Goal: Transaction & Acquisition: Purchase product/service

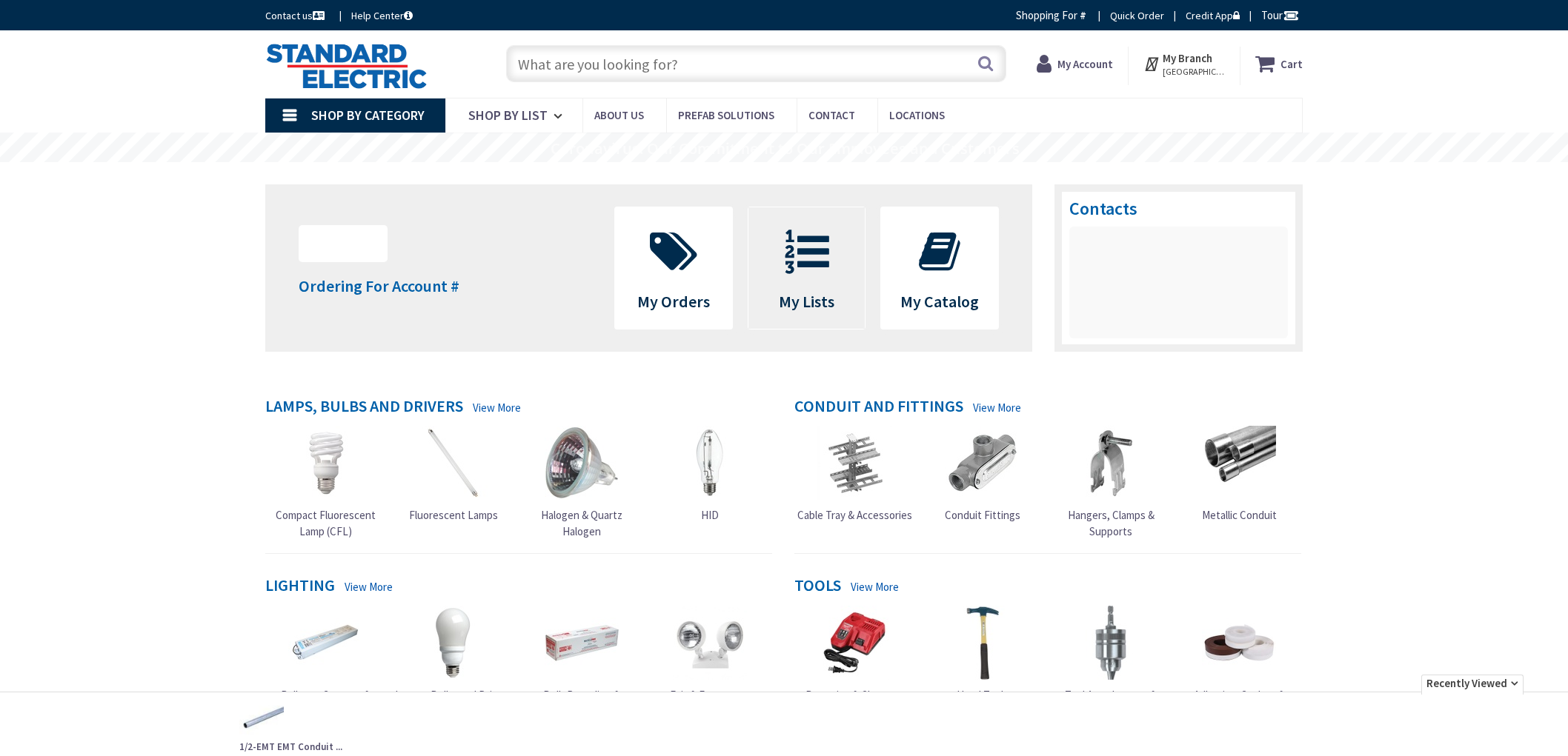
drag, startPoint x: 0, startPoint y: 0, endPoint x: 818, endPoint y: 269, distance: 861.1
click at [812, 264] on icon at bounding box center [807, 252] width 60 height 45
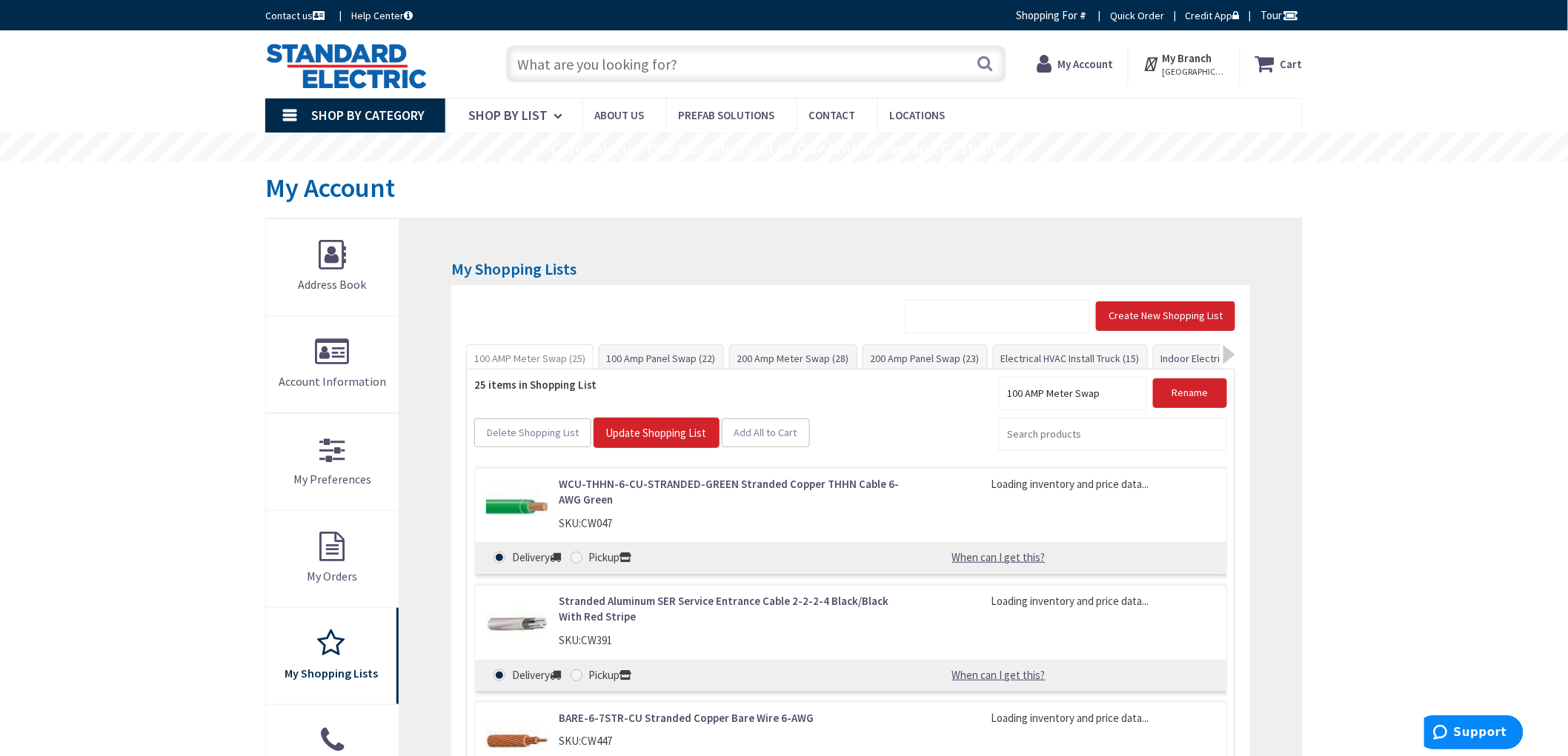
click at [1237, 344] on div "Create New Shopping List 100 AMP Meter Swap (25) 100 Amp Panel Swap (22) 200 Am…" at bounding box center [850, 680] width 799 height 789
click at [1235, 345] on div "Create New Shopping List 100 AMP Meter Swap (25) 100 Amp Panel Swap (22) 200 Am…" at bounding box center [850, 680] width 799 height 789
click at [1232, 349] on div at bounding box center [1229, 354] width 12 height 20
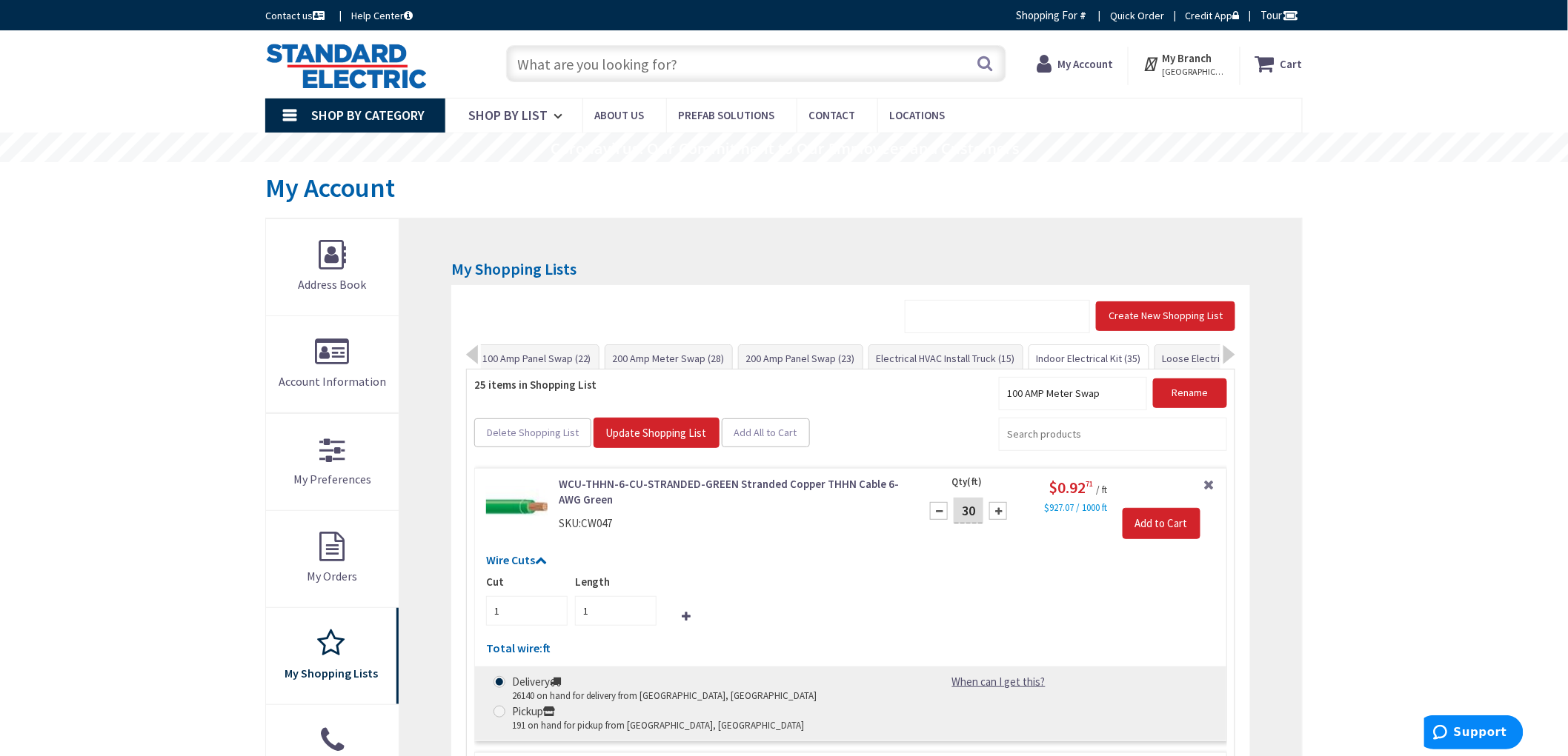
click at [1099, 363] on link "Indoor Electrical Kit (35)" at bounding box center [1089, 358] width 119 height 27
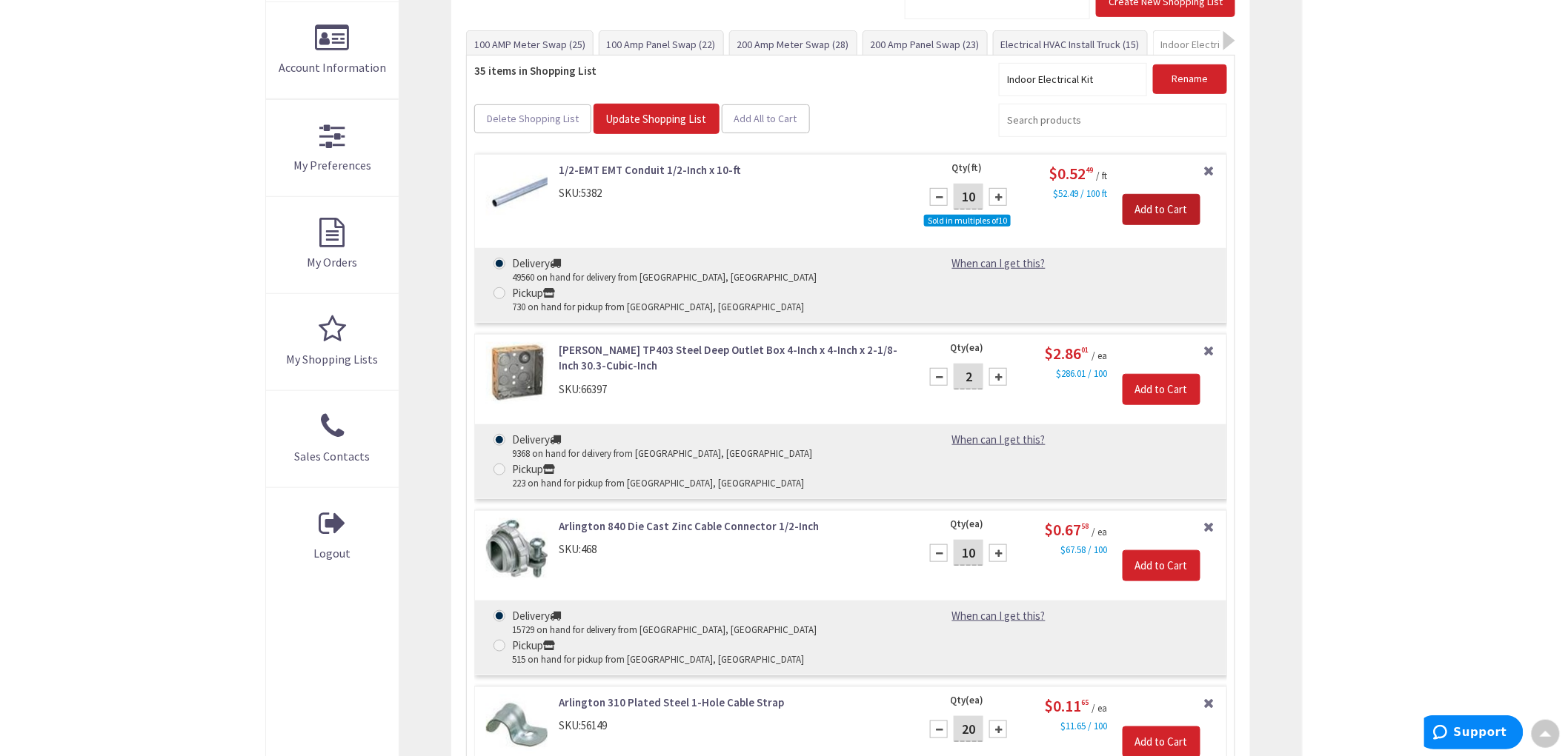
click at [1135, 212] on input "Add to Cart" at bounding box center [1161, 209] width 77 height 31
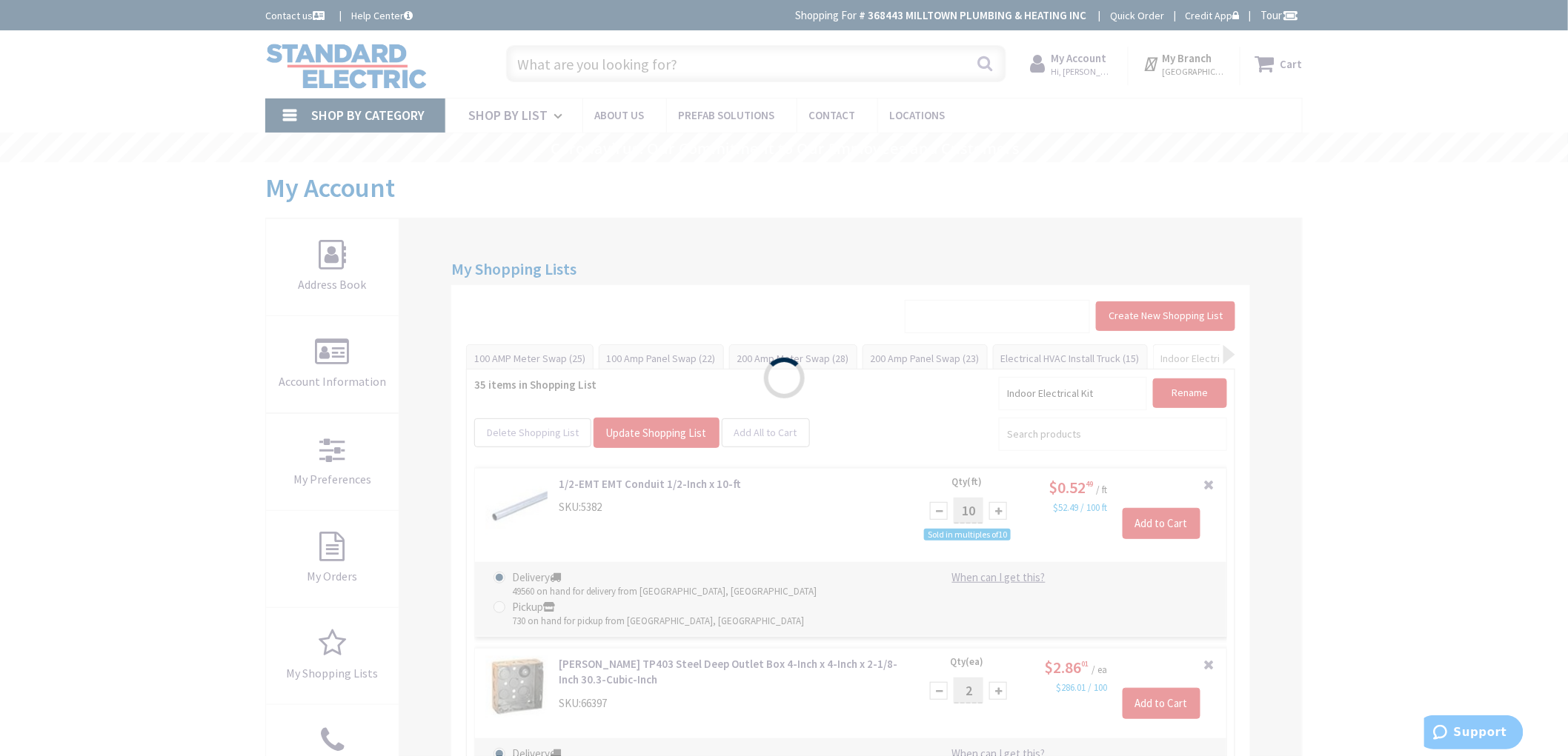
click at [1381, 254] on div "Please wait..." at bounding box center [784, 378] width 1568 height 756
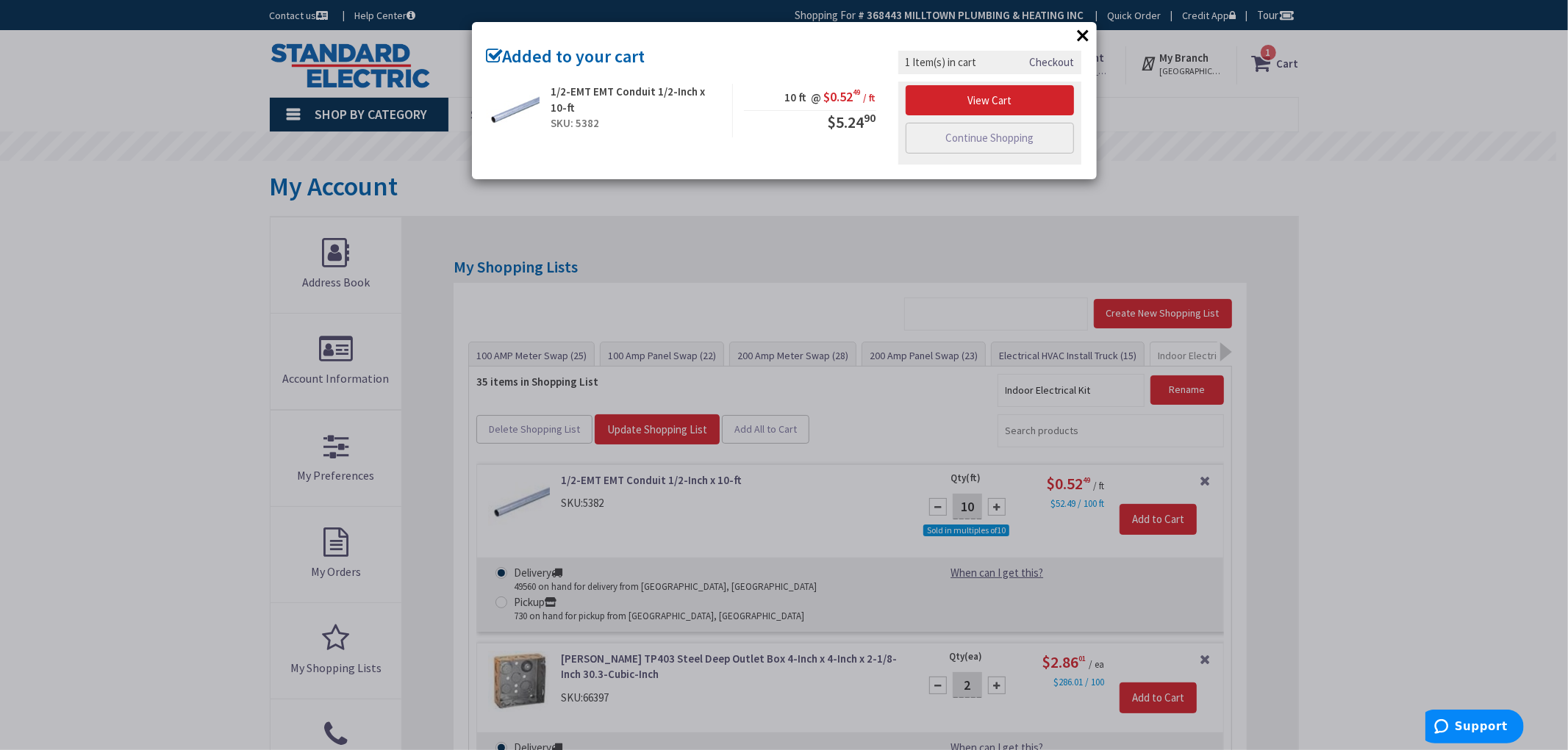
click at [1307, 128] on div "× Added to your cart 1/2-EMT EMT Conduit 1/2-Inch x 10-ft SKU: 5382 10 ft @ $0.…" at bounding box center [784, 375] width 1568 height 750
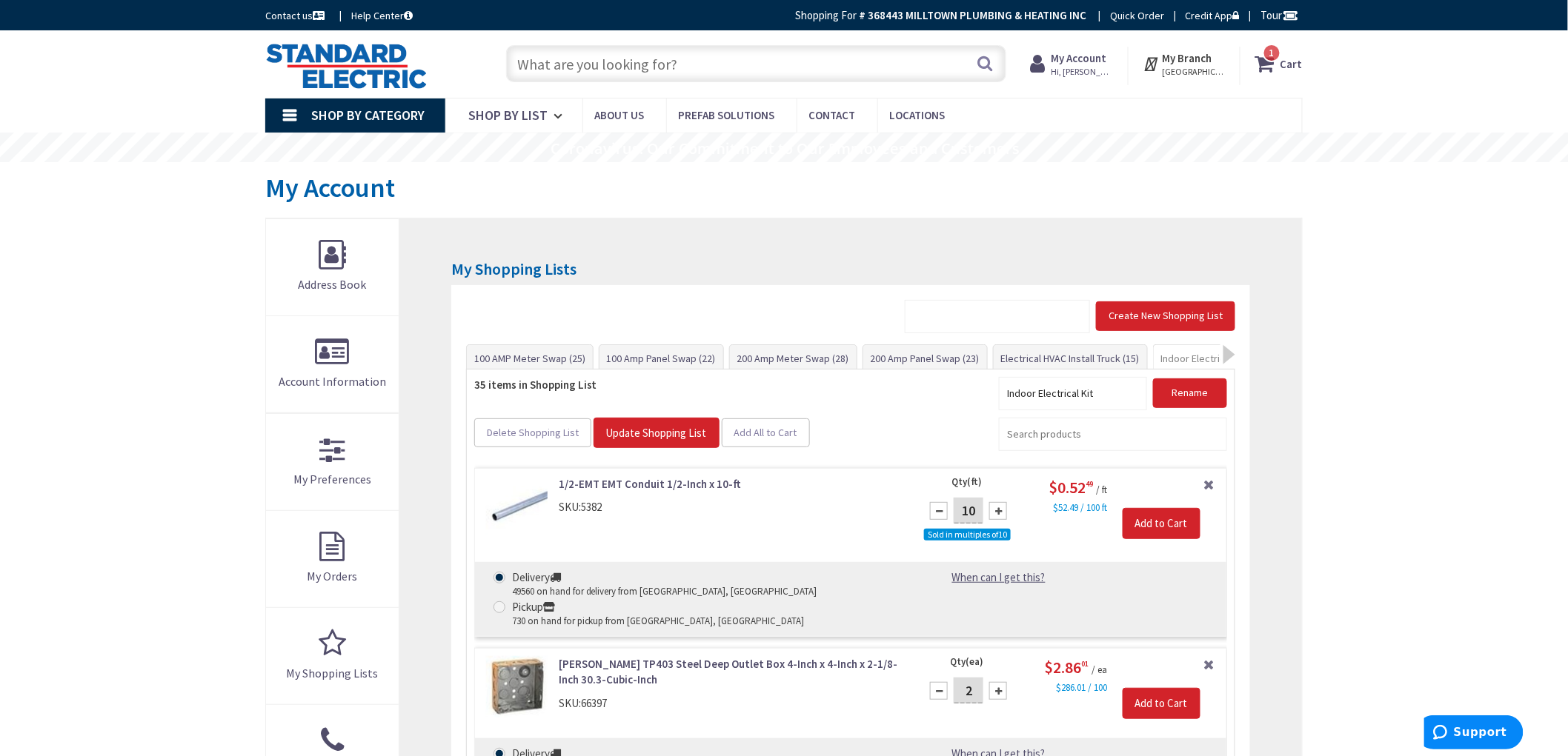
click at [1292, 60] on strong "Cart" at bounding box center [1291, 63] width 22 height 27
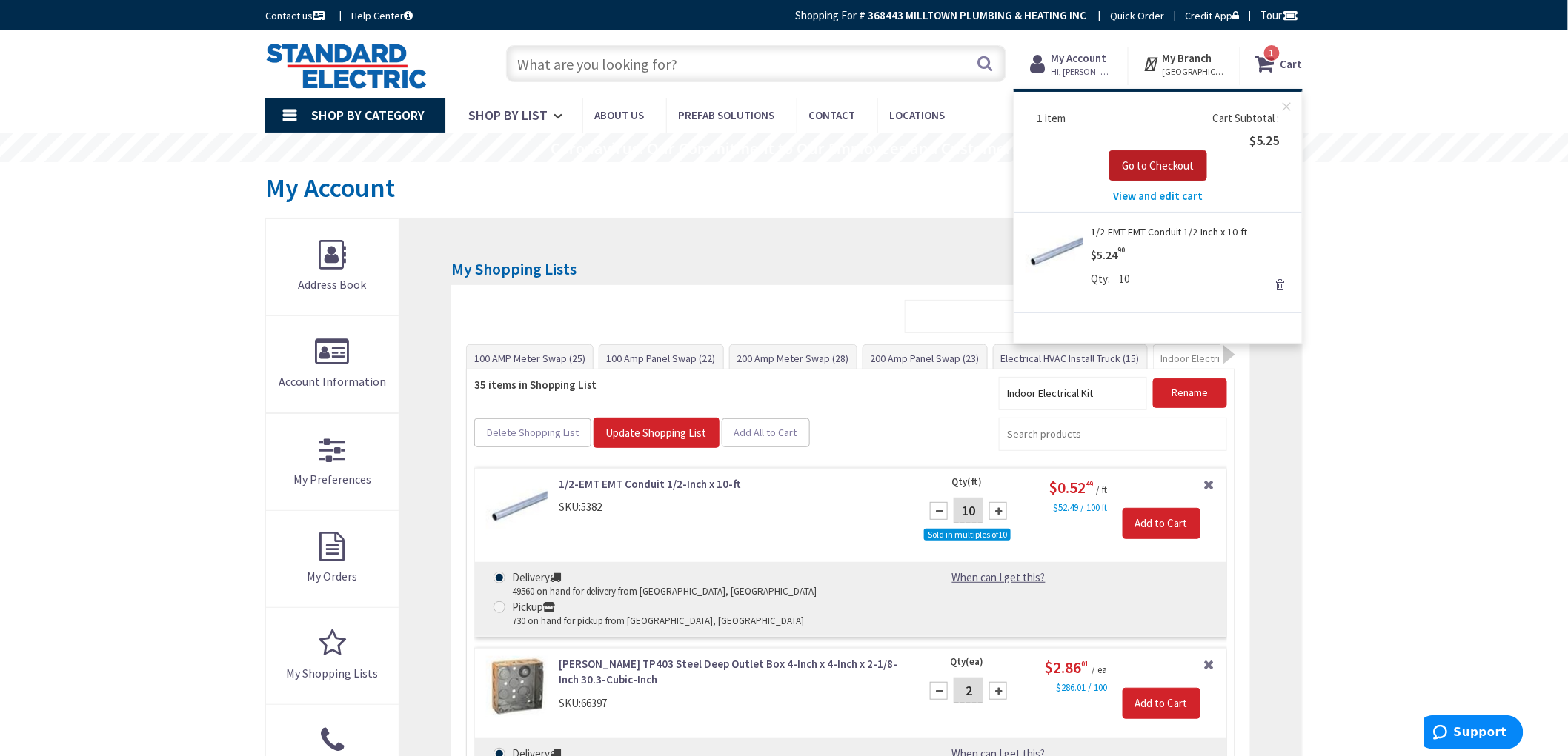
click at [1167, 160] on span "Go to Checkout" at bounding box center [1158, 165] width 73 height 14
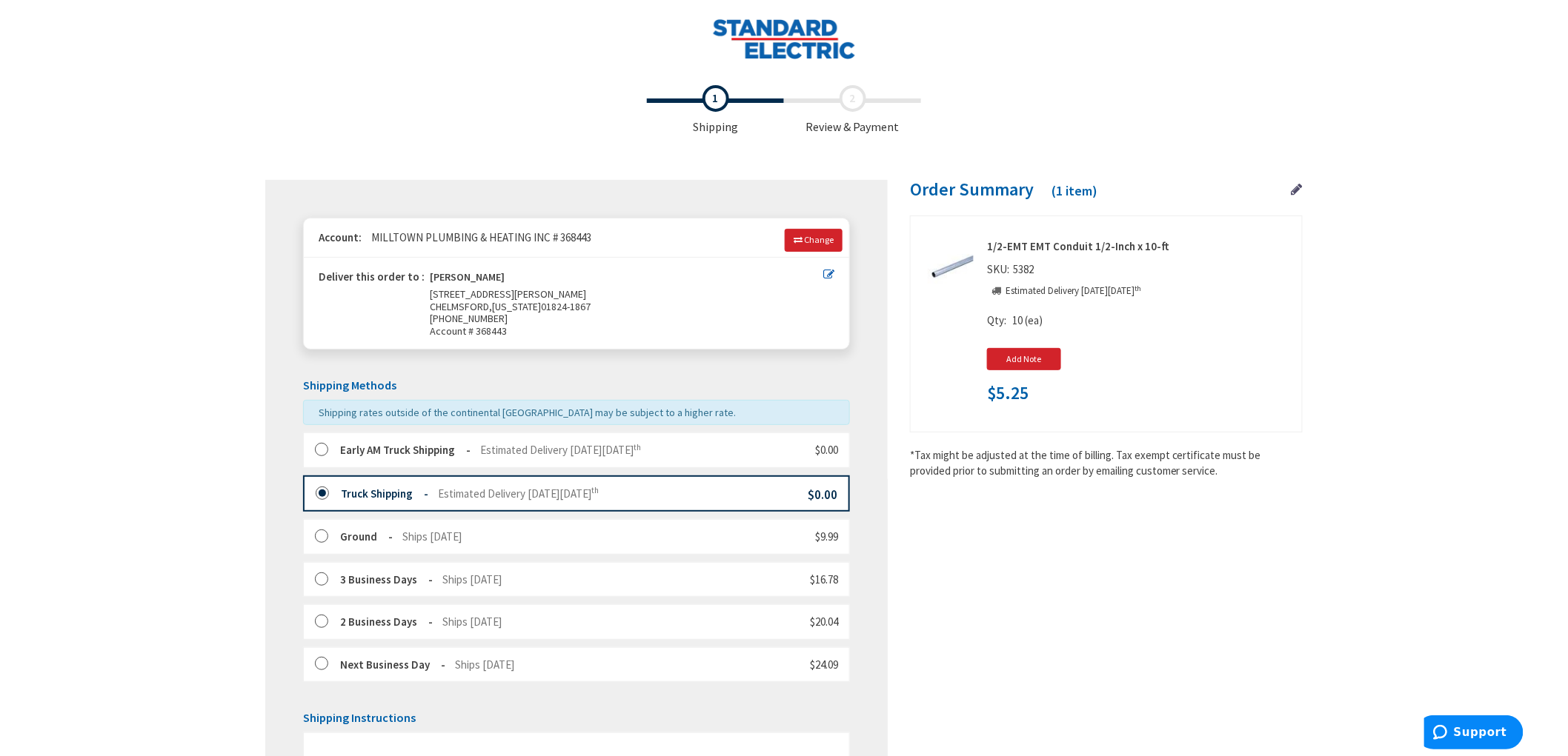
click at [370, 452] on strong "Early AM Truck Shipping" at bounding box center [406, 449] width 131 height 14
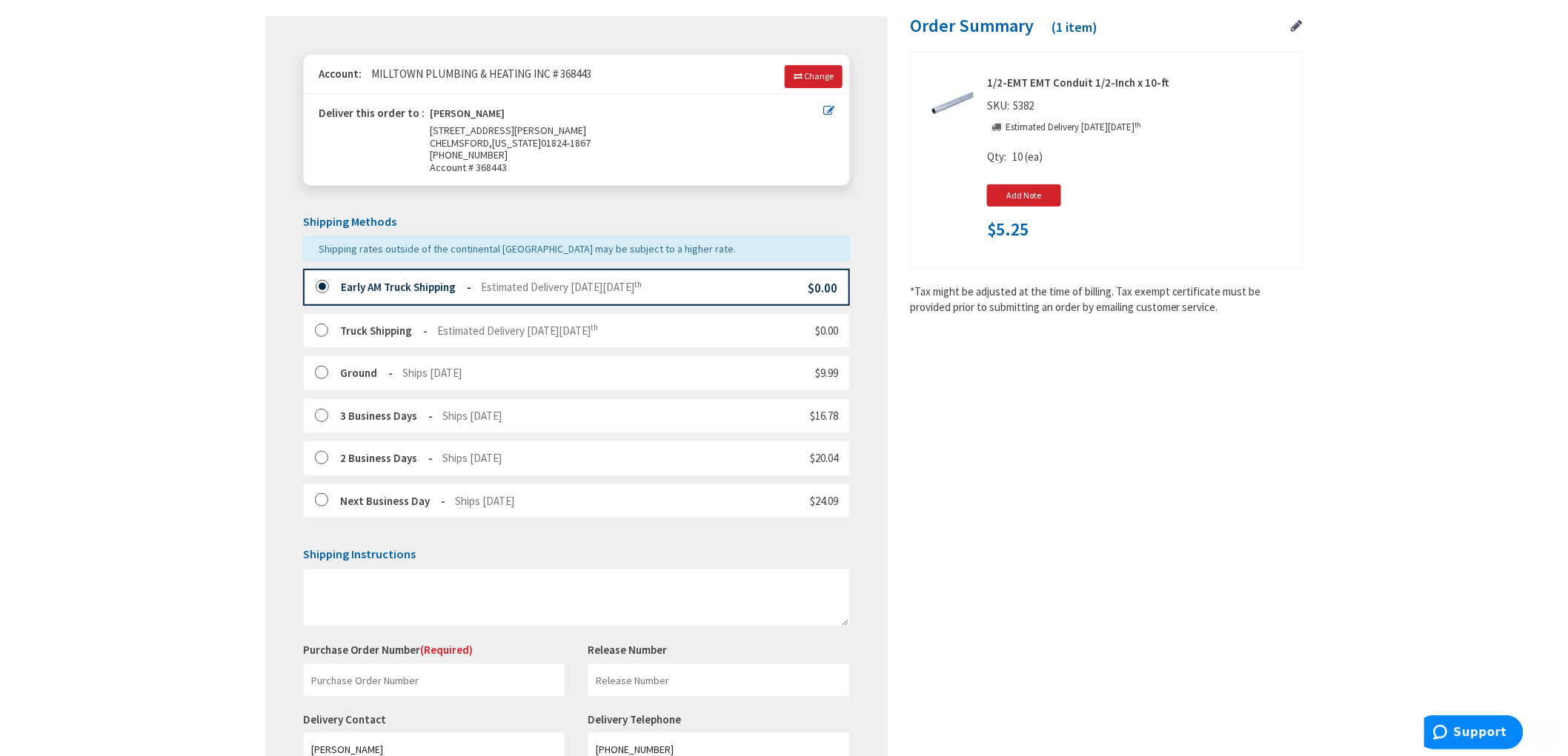
scroll to position [341, 0]
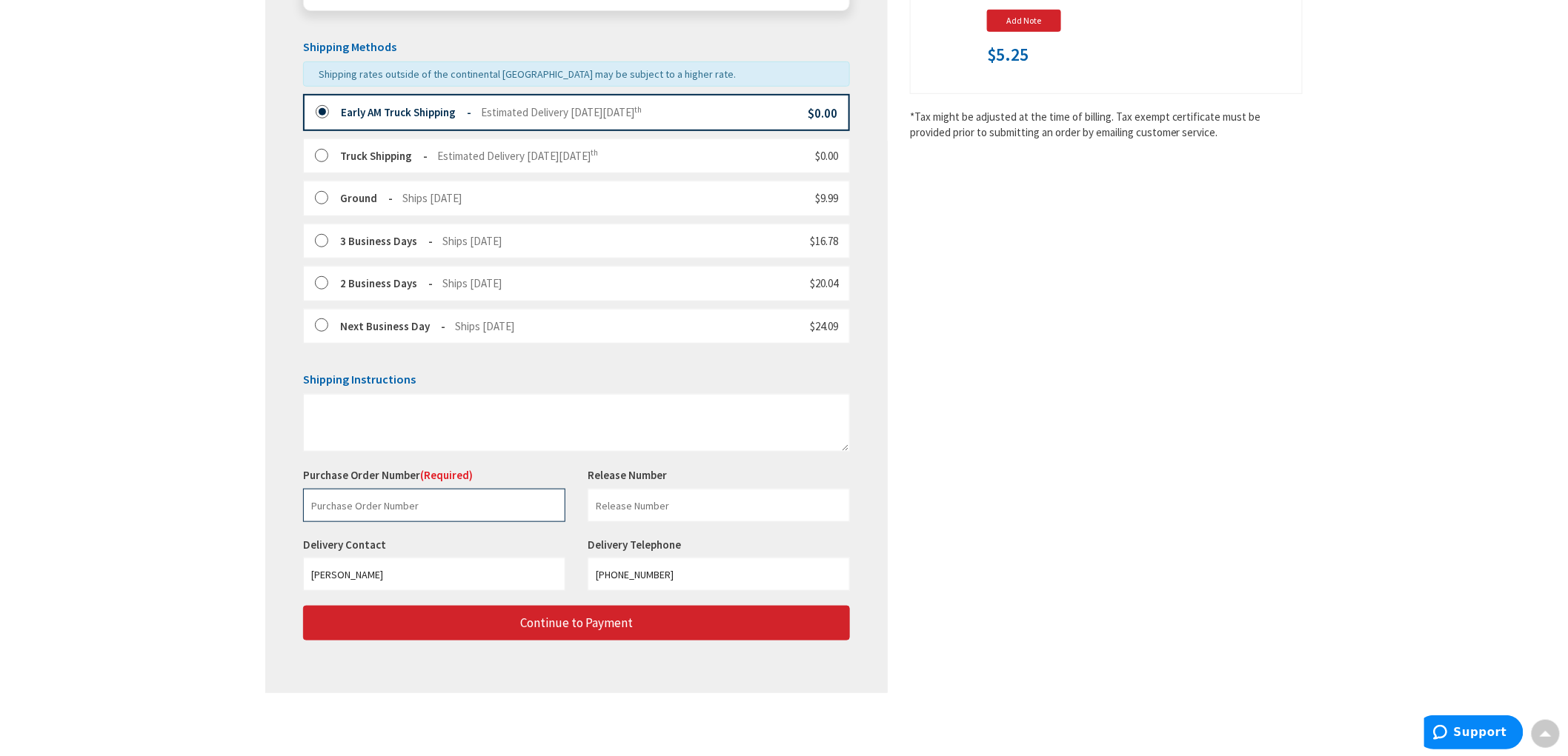
click at [403, 507] on input "text" at bounding box center [433, 506] width 262 height 34
paste input "229166021"
type input "229166021"
click at [719, 491] on input "text" at bounding box center [718, 506] width 262 height 34
type input "Poirier"
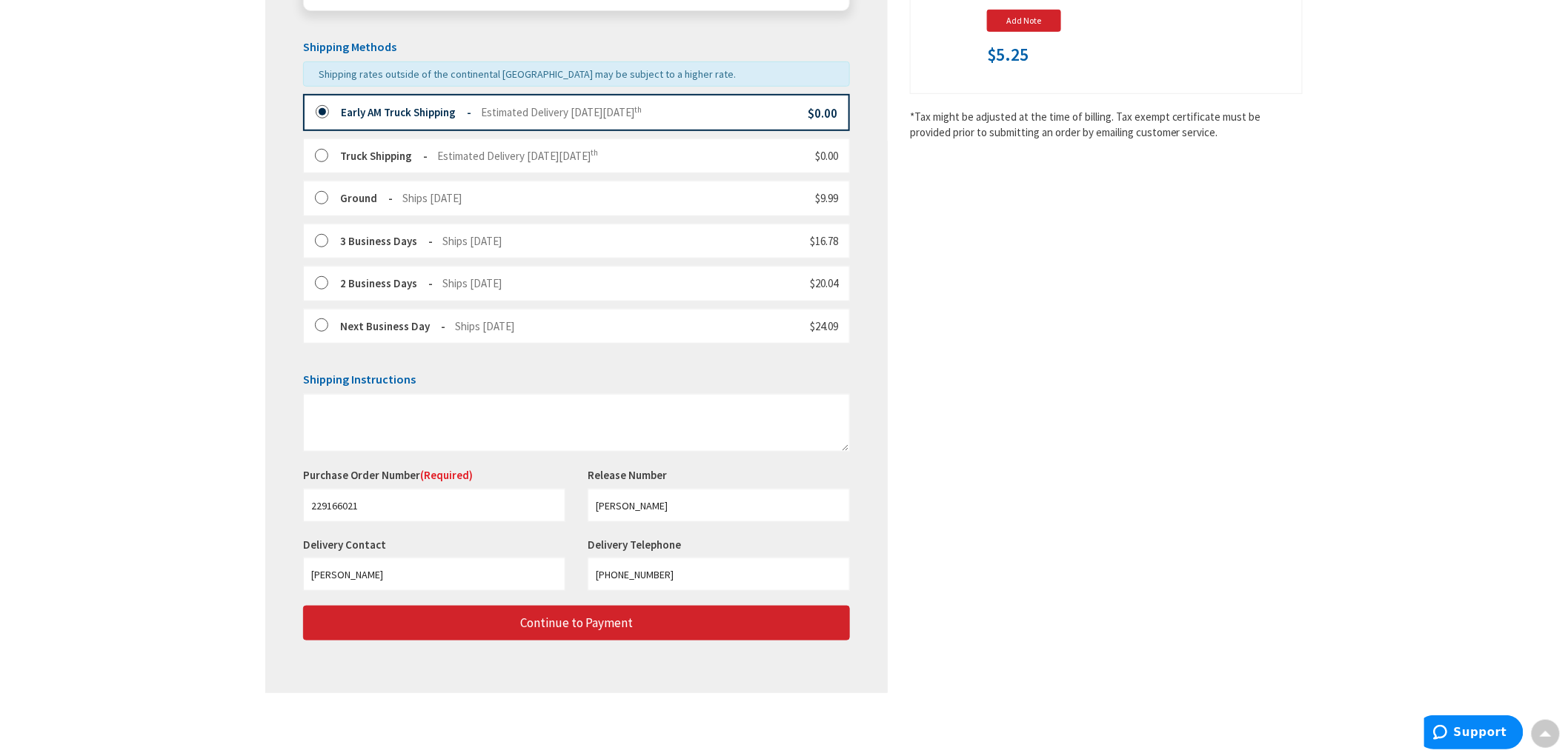
click at [1189, 374] on div "Shipping Review & Payment Estimated Total $5.25 1 Some items in your order are …" at bounding box center [784, 224] width 1038 height 969
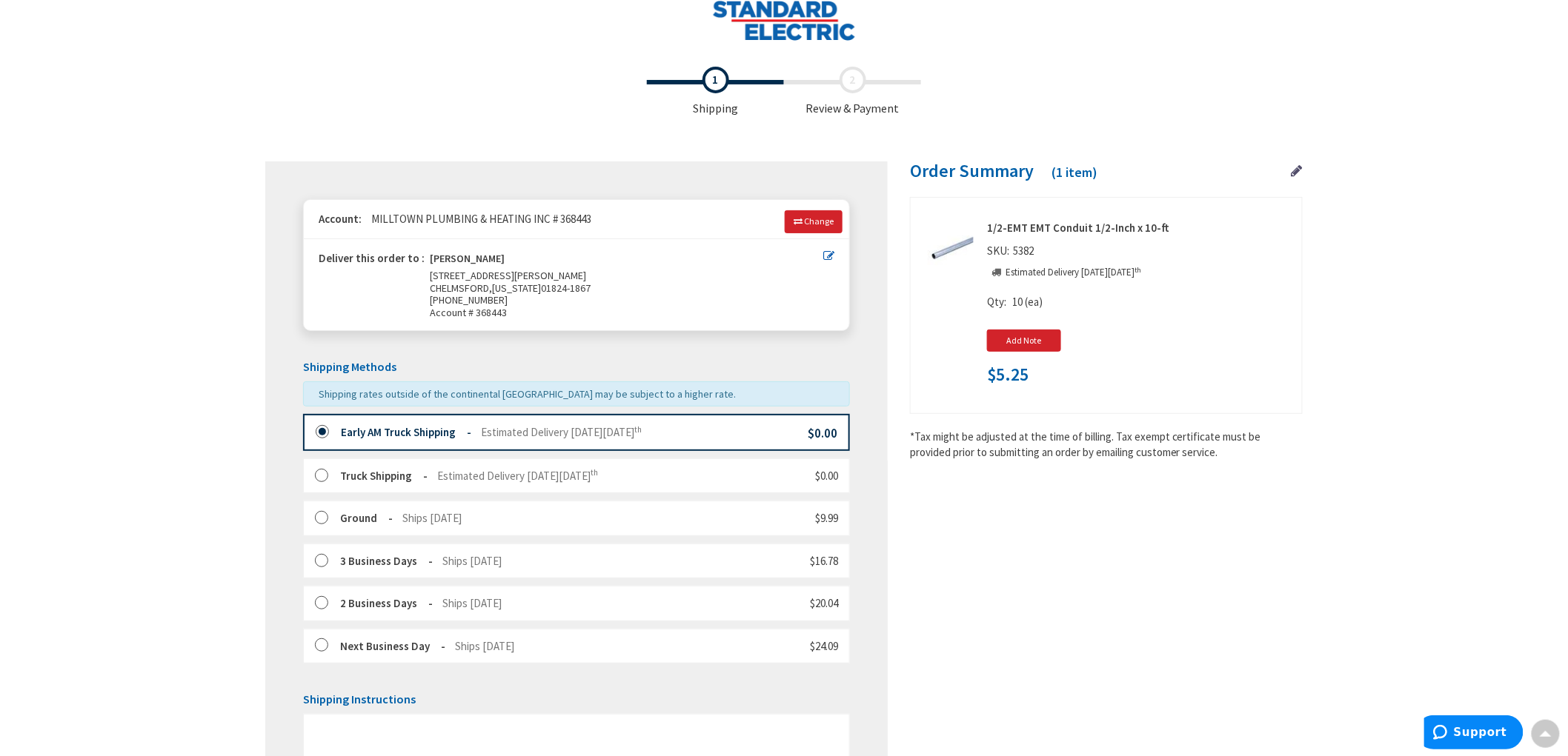
scroll to position [0, 0]
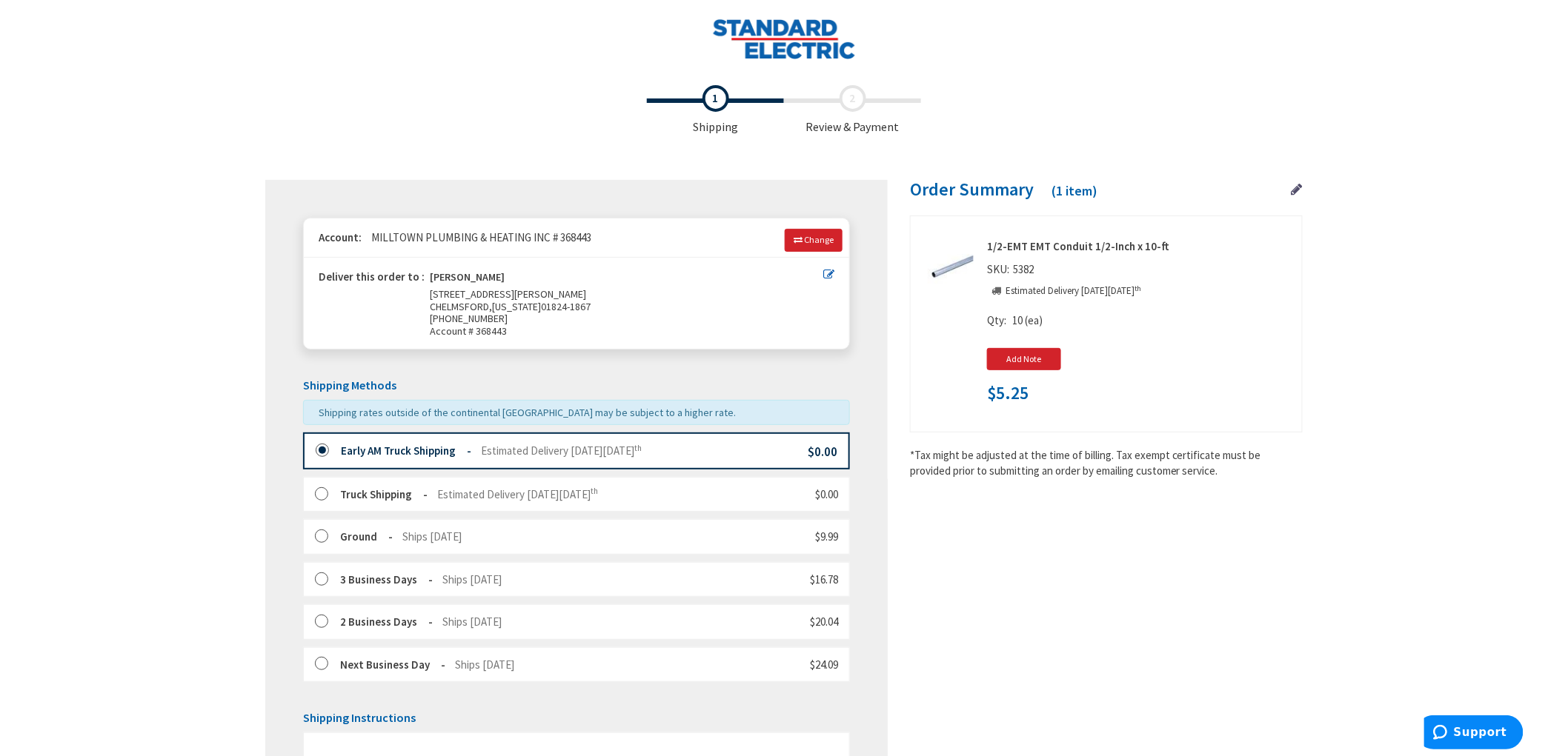
click at [1005, 395] on span "$5.25" at bounding box center [1008, 393] width 42 height 20
copy span "5.25"
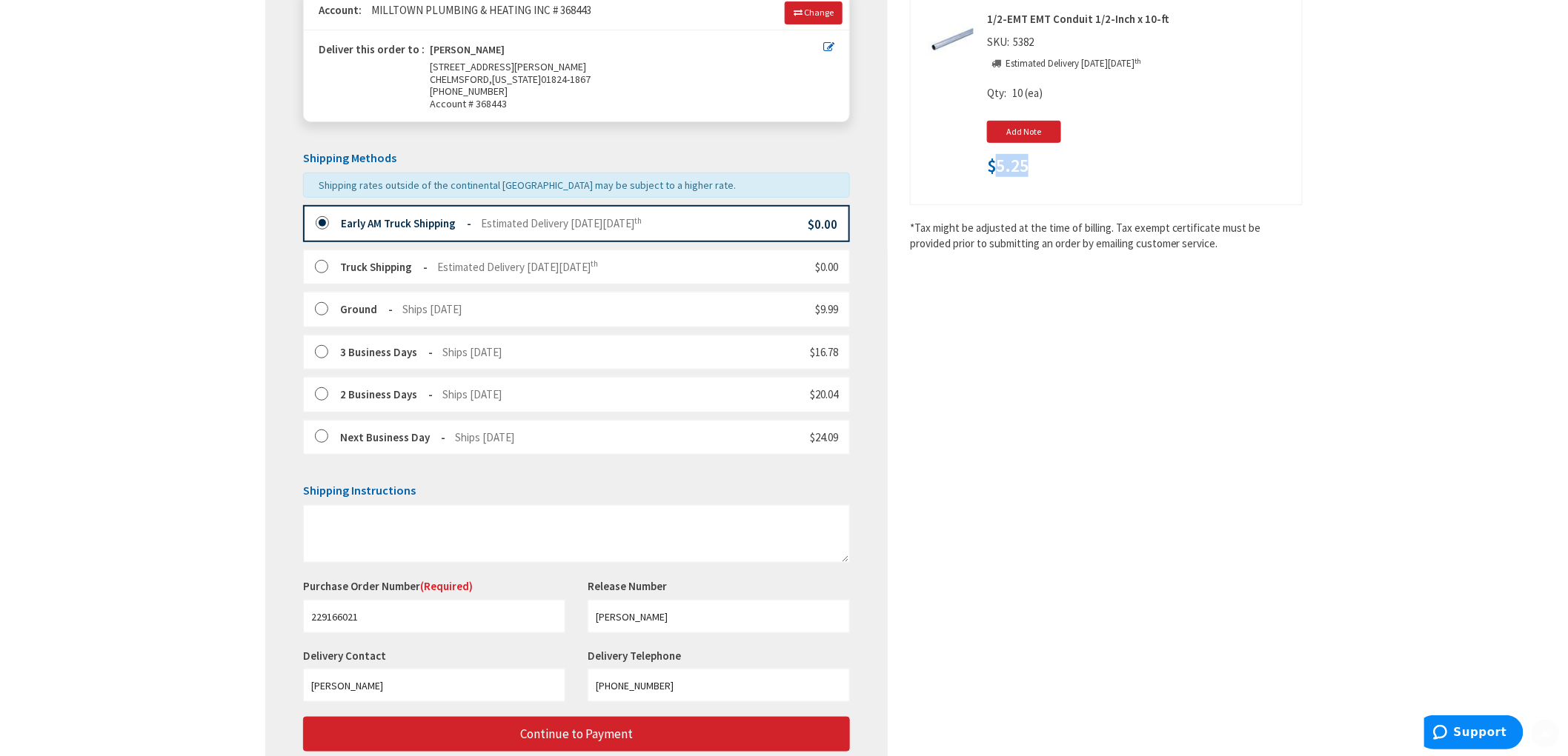
scroll to position [341, 0]
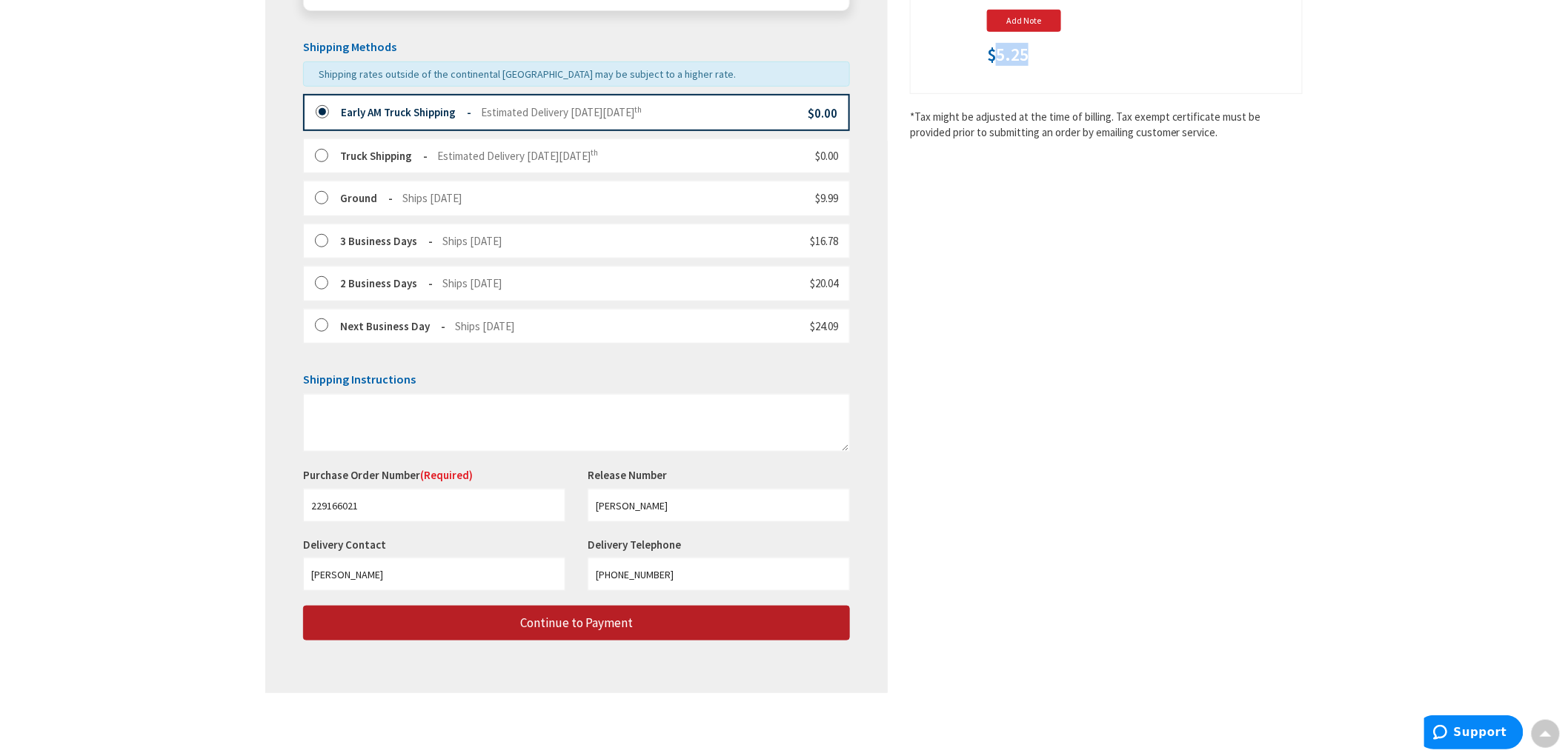
click at [606, 620] on span "Continue to Payment" at bounding box center [576, 623] width 113 height 16
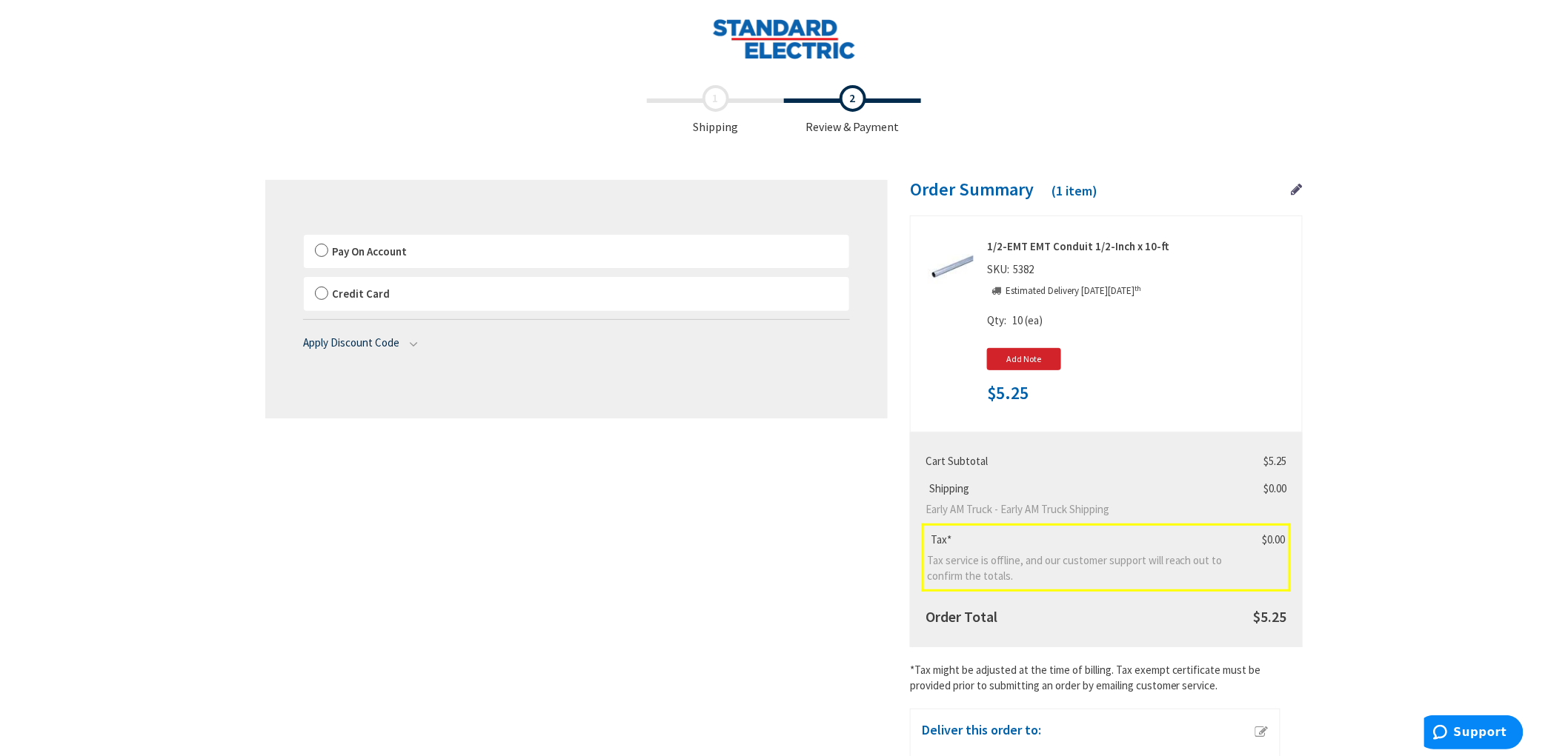
click at [388, 254] on span "Pay On Account" at bounding box center [369, 251] width 75 height 14
click at [304, 238] on input "Pay On Account" at bounding box center [304, 238] width 0 height 0
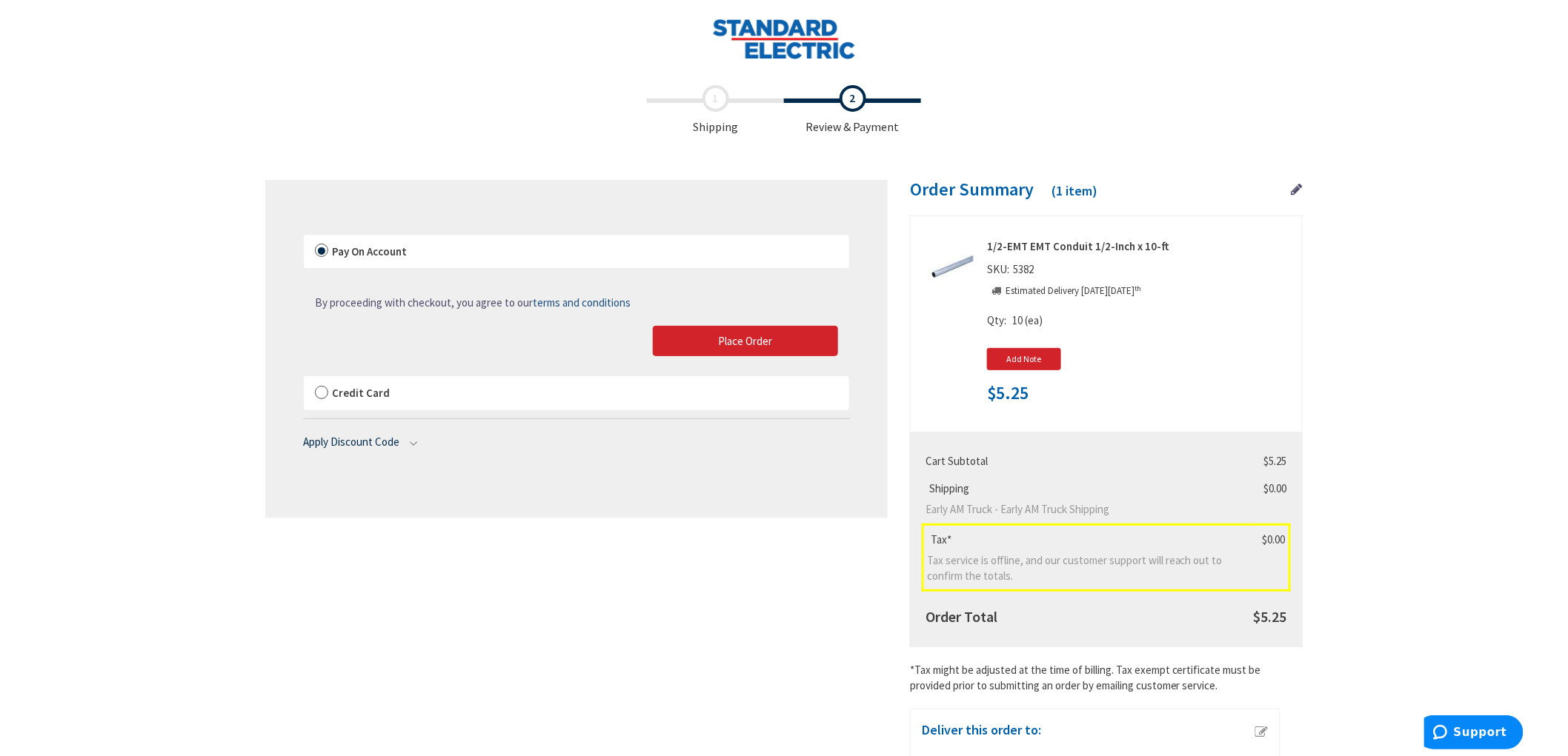
click at [772, 321] on div "By proceeding with checkout, you agree to our terms and conditions Place Order" at bounding box center [576, 318] width 545 height 100
click at [772, 337] on span "Place Order" at bounding box center [746, 340] width 54 height 14
